Goal: Information Seeking & Learning: Learn about a topic

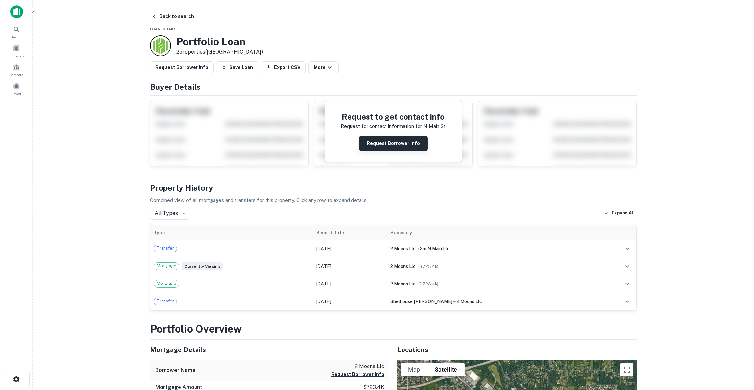
click at [410, 146] on button "Request Borrower Info" at bounding box center [393, 144] width 69 height 16
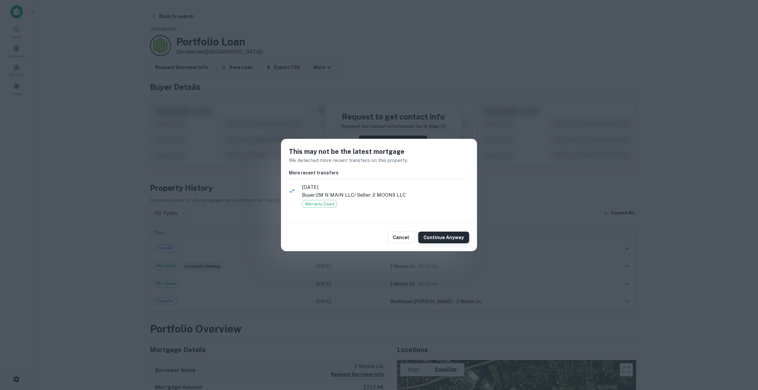
drag, startPoint x: 448, startPoint y: 240, endPoint x: 458, endPoint y: 235, distance: 11.4
click at [448, 239] on button "Continue Anyway" at bounding box center [443, 238] width 51 height 12
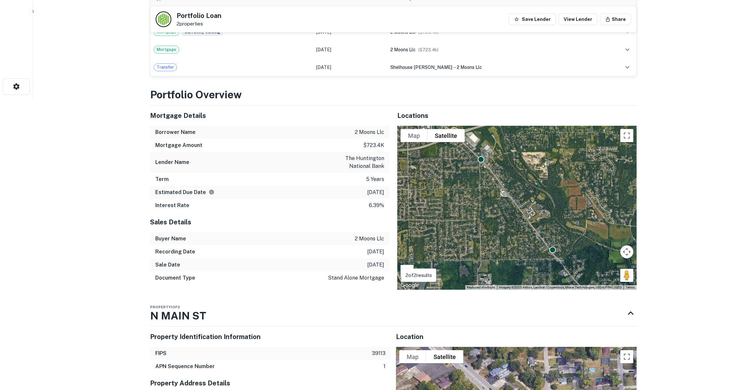
scroll to position [402, 0]
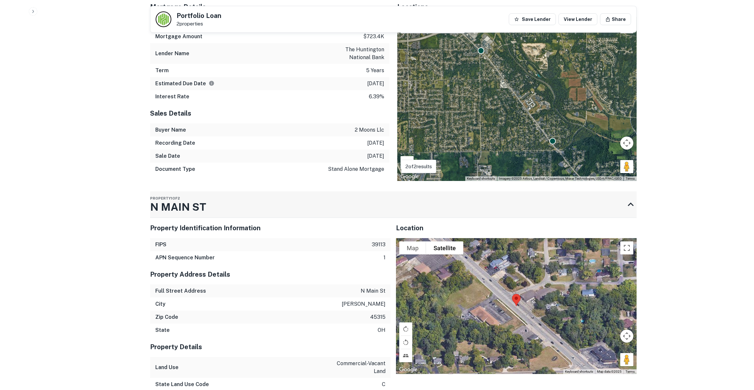
click at [292, 210] on div "Property [STREET_ADDRESS]" at bounding box center [387, 205] width 475 height 26
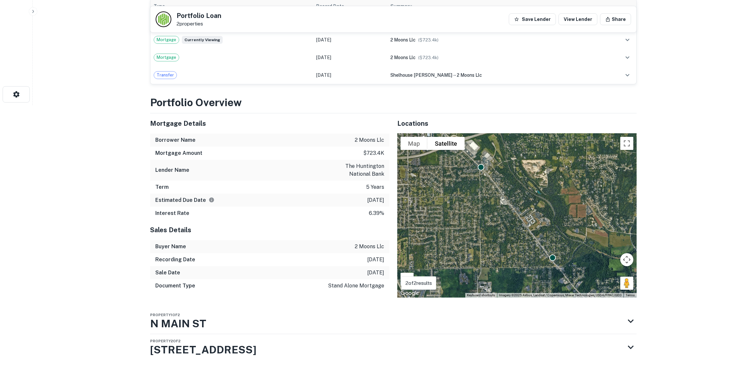
drag, startPoint x: 461, startPoint y: 330, endPoint x: 464, endPoint y: 331, distance: 3.7
click at [462, 331] on div "Property [STREET_ADDRESS]" at bounding box center [387, 321] width 475 height 26
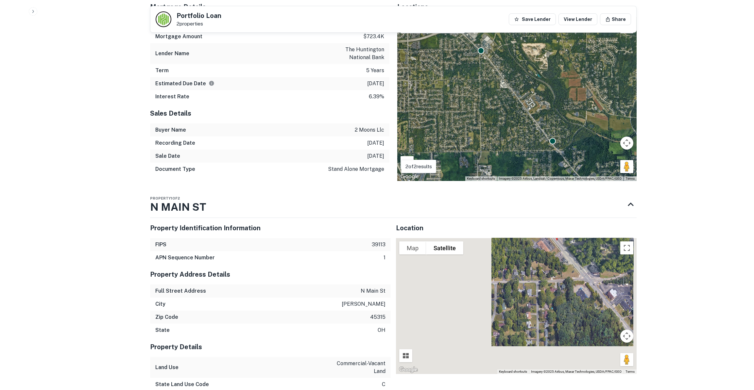
drag, startPoint x: 549, startPoint y: 300, endPoint x: 561, endPoint y: 266, distance: 36.5
click at [561, 266] on div at bounding box center [516, 306] width 241 height 136
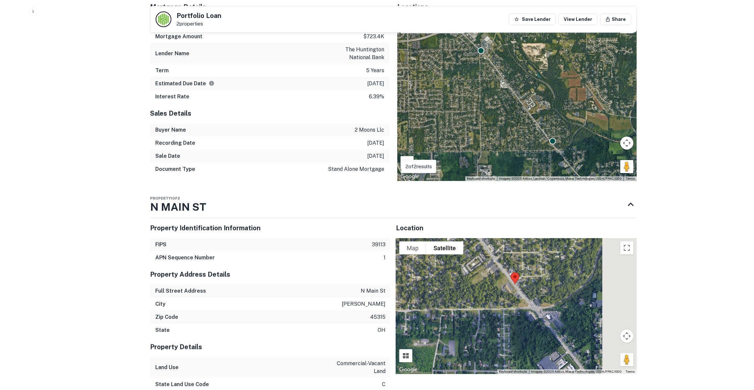
drag, startPoint x: 519, startPoint y: 287, endPoint x: 500, endPoint y: 291, distance: 18.8
click at [504, 296] on div at bounding box center [516, 306] width 241 height 136
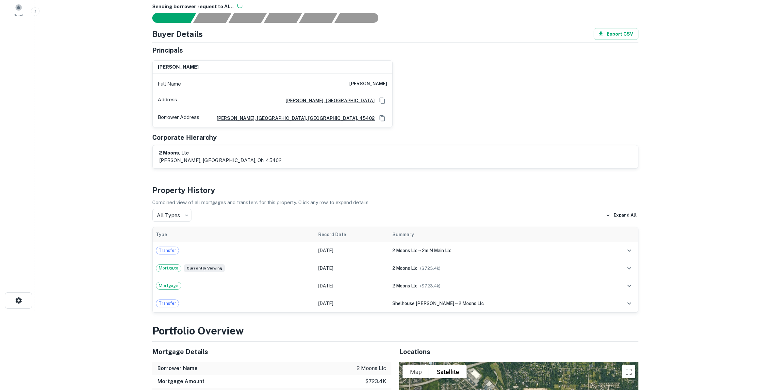
scroll to position [0, 0]
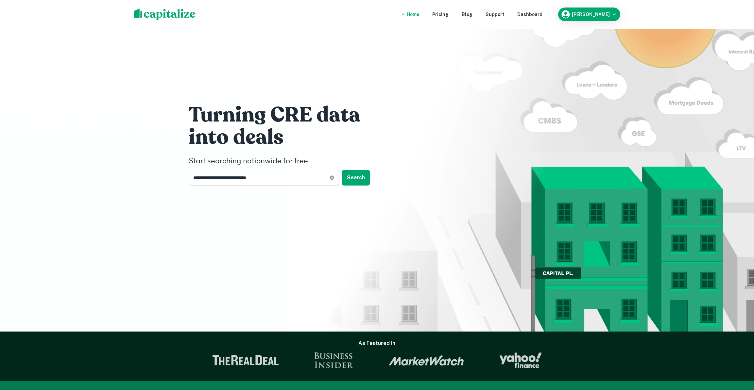
click at [272, 183] on input "**********" at bounding box center [259, 178] width 141 height 16
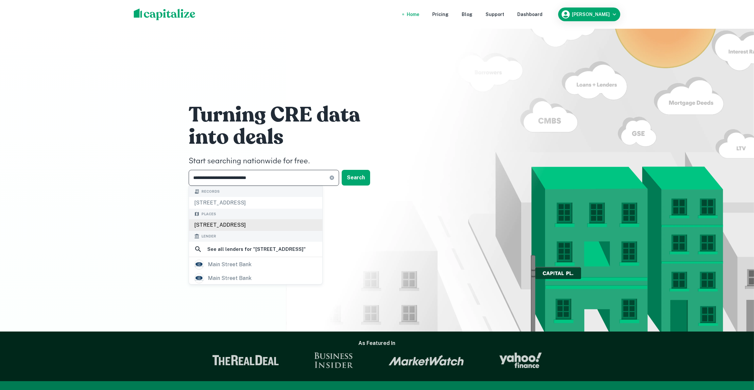
click at [280, 225] on div "[STREET_ADDRESS]" at bounding box center [255, 225] width 133 height 12
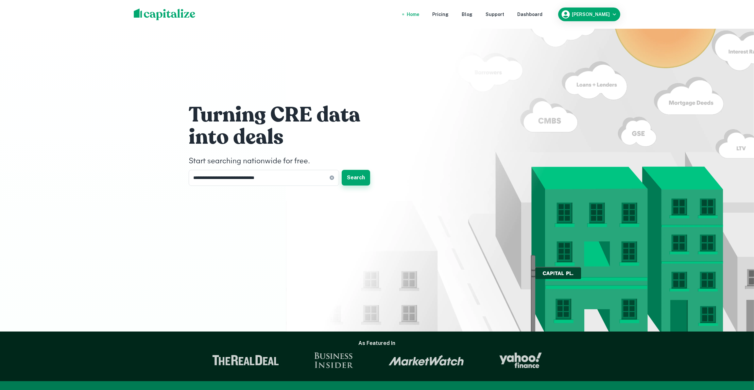
click at [359, 173] on button "Search" at bounding box center [356, 178] width 28 height 16
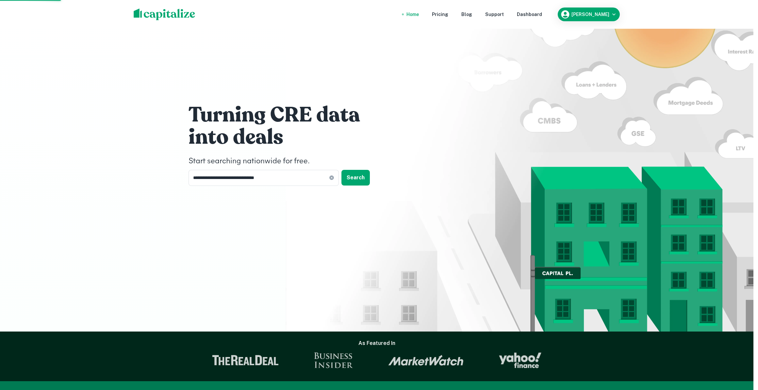
click at [405, 190] on div "[STREET_ADDRESS]" at bounding box center [379, 190] width 148 height 12
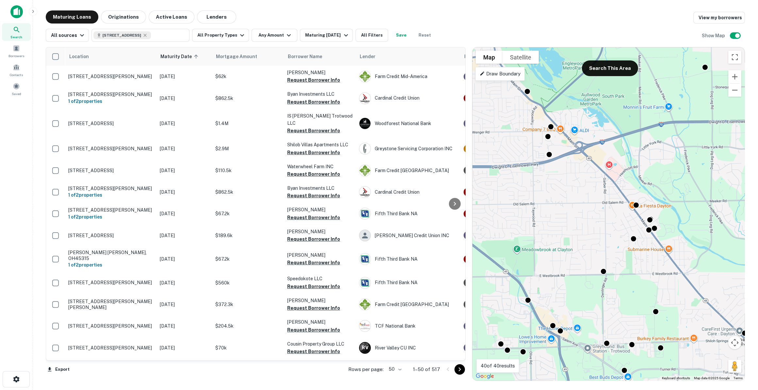
drag, startPoint x: 561, startPoint y: 211, endPoint x: 537, endPoint y: 217, distance: 23.9
click at [537, 216] on div "To activate drag with keyboard, press Alt + Enter. Once in keyboard drag state,…" at bounding box center [609, 213] width 272 height 333
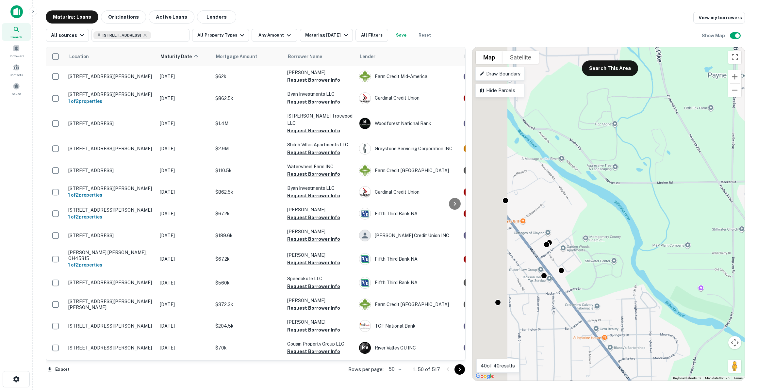
drag, startPoint x: 545, startPoint y: 237, endPoint x: 613, endPoint y: 230, distance: 68.3
click at [613, 230] on div "To activate drag with keyboard, press Alt + Enter. Once in keyboard drag state,…" at bounding box center [609, 213] width 272 height 333
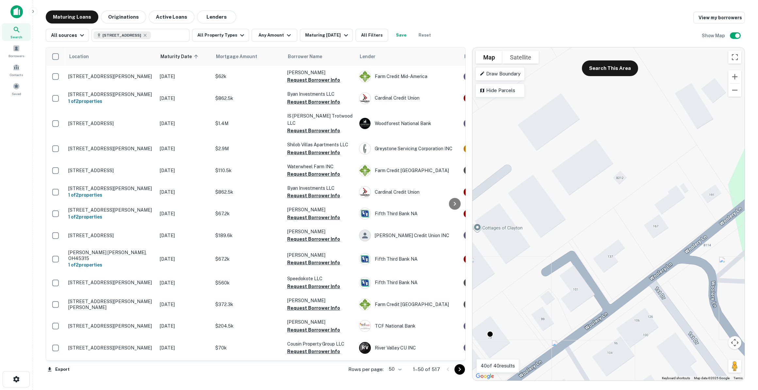
drag, startPoint x: 555, startPoint y: 195, endPoint x: 669, endPoint y: 219, distance: 116.2
click at [669, 219] on div "To activate drag with keyboard, press Alt + Enter. Once in keyboard drag state,…" at bounding box center [609, 213] width 272 height 333
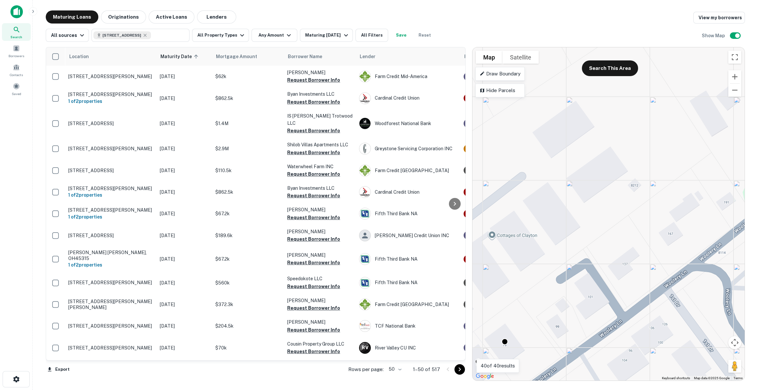
click at [650, 148] on div "To activate drag with keyboard, press Alt + Enter. Once in keyboard drag state,…" at bounding box center [609, 213] width 272 height 333
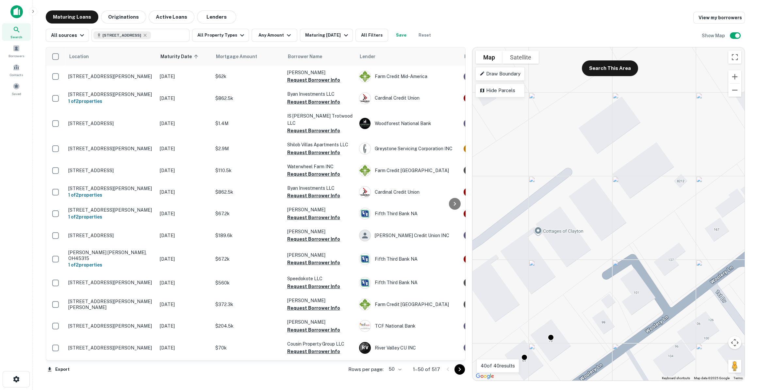
drag, startPoint x: 637, startPoint y: 147, endPoint x: 688, endPoint y: 141, distance: 51.7
click at [688, 141] on div "To activate drag with keyboard, press Alt + Enter. Once in keyboard drag state,…" at bounding box center [609, 213] width 272 height 333
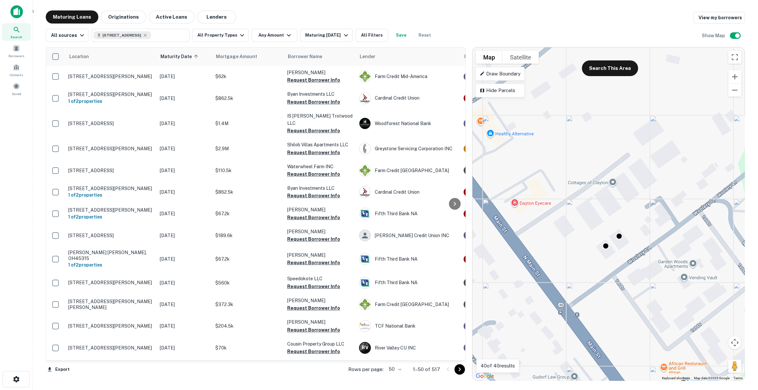
click at [616, 180] on div "To activate drag with keyboard, press Alt + Enter. Once in keyboard drag state,…" at bounding box center [609, 213] width 272 height 333
click at [655, 155] on div "To activate drag with keyboard, press Alt + Enter. Once in keyboard drag state,…" at bounding box center [609, 213] width 272 height 333
click at [655, 156] on div "To activate drag with keyboard, press Alt + Enter. Once in keyboard drag state,…" at bounding box center [609, 213] width 272 height 333
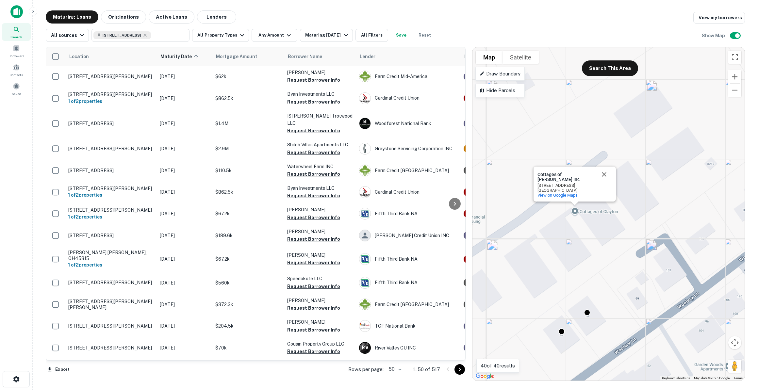
click at [655, 155] on div "To activate drag with keyboard, press Alt + Enter. Once in keyboard drag state,…" at bounding box center [609, 213] width 272 height 333
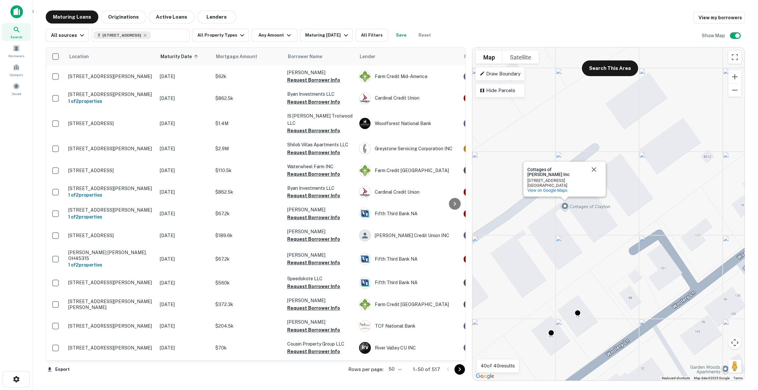
drag, startPoint x: 659, startPoint y: 154, endPoint x: 653, endPoint y: 146, distance: 10.0
click at [653, 146] on div "To activate drag with keyboard, press Alt + Enter. Once in keyboard drag state,…" at bounding box center [609, 213] width 272 height 333
